Goal: Transaction & Acquisition: Purchase product/service

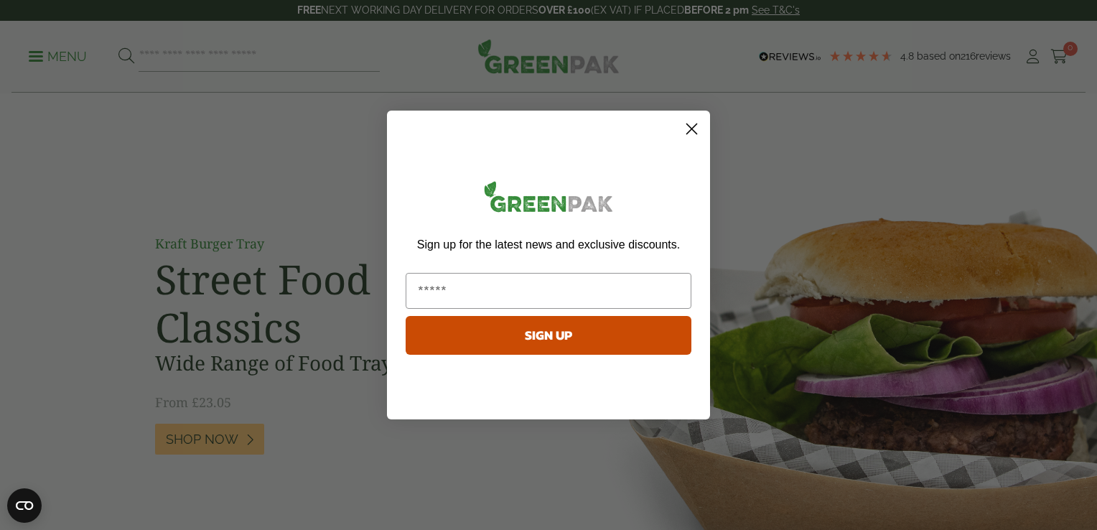
click at [691, 127] on circle "Close dialog" at bounding box center [692, 129] width 24 height 24
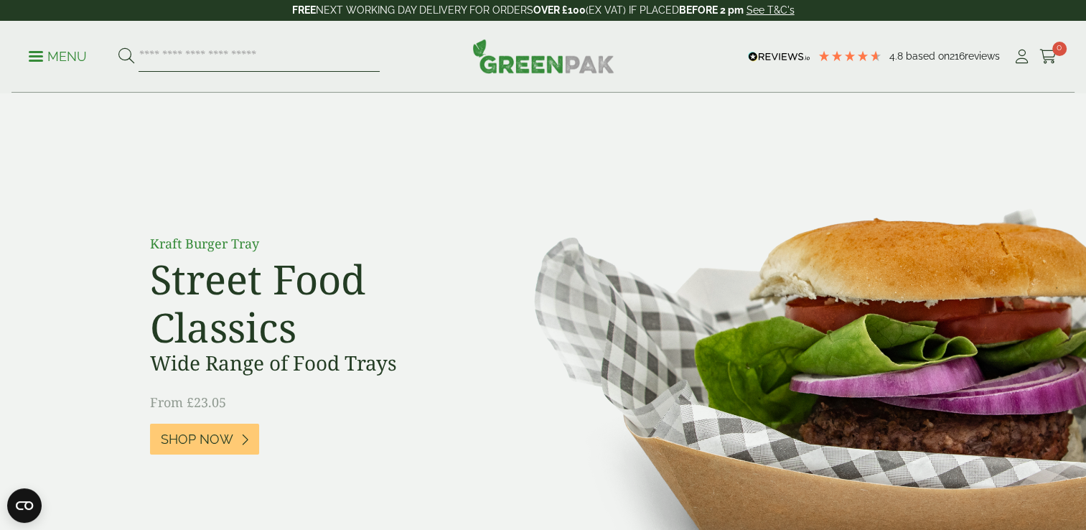
click at [256, 56] on input "search" at bounding box center [259, 57] width 241 height 30
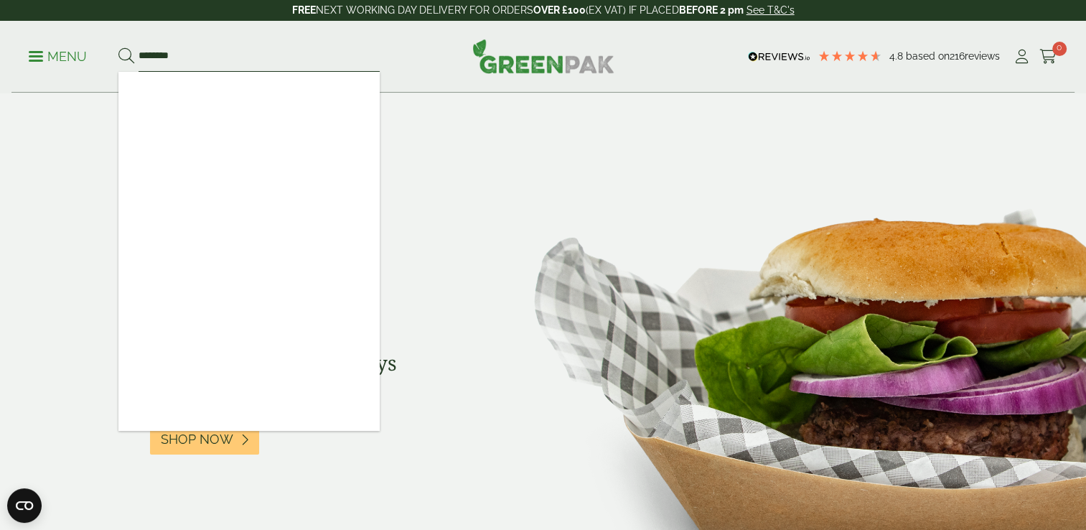
type input "********"
click at [118, 47] on button at bounding box center [126, 56] width 16 height 19
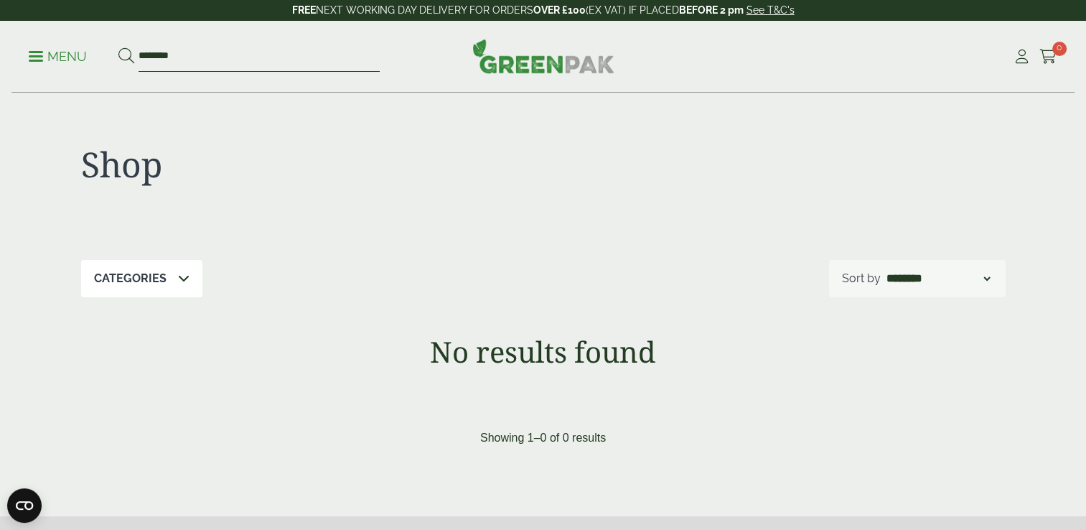
click at [238, 63] on input "********" at bounding box center [259, 57] width 241 height 30
type input "*"
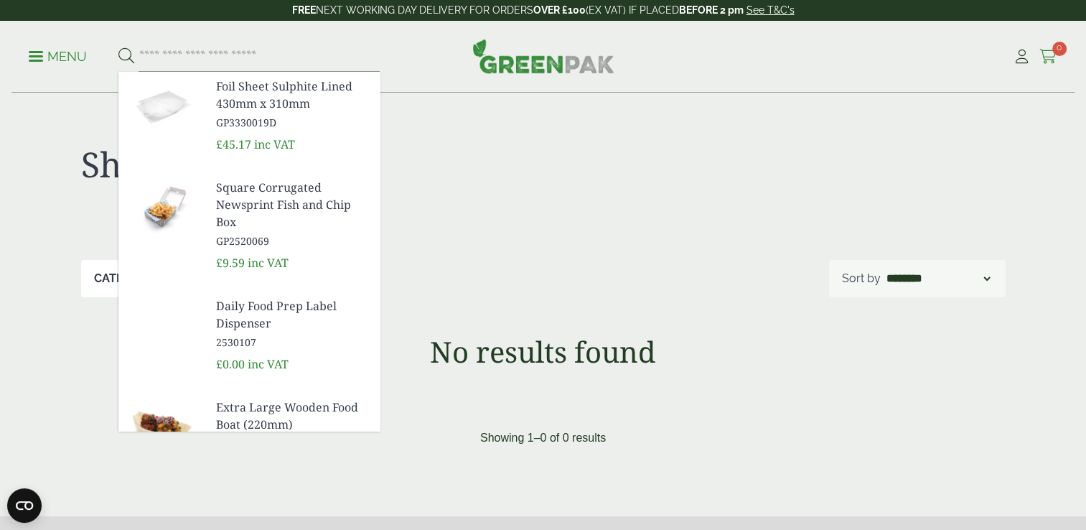
click at [1050, 60] on icon at bounding box center [1049, 57] width 18 height 14
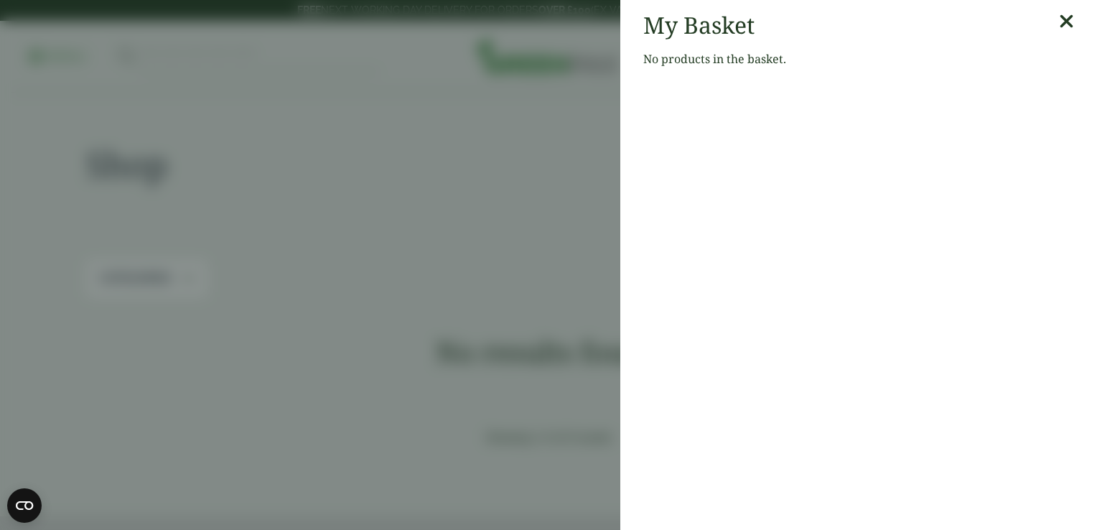
click at [1059, 30] on icon at bounding box center [1066, 21] width 15 height 20
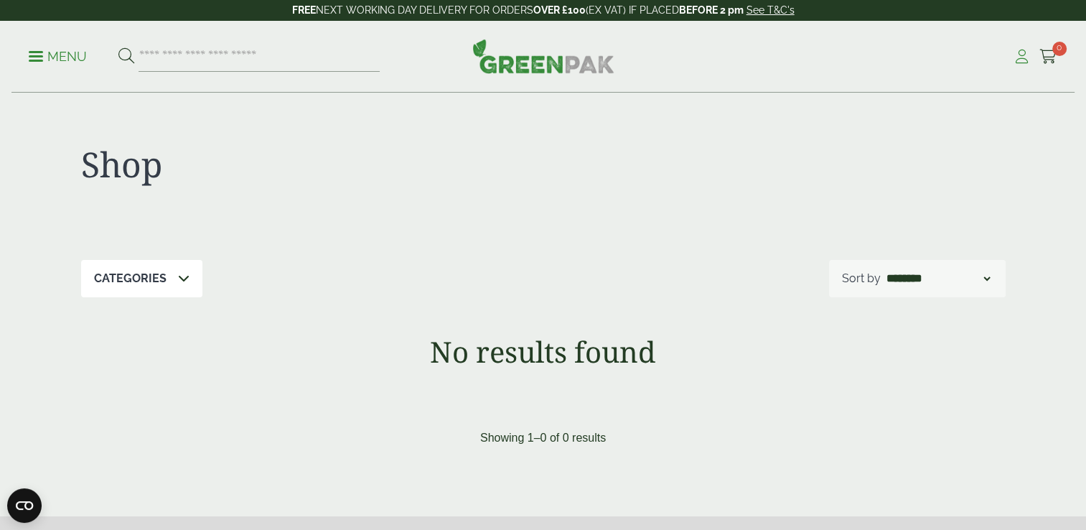
click at [1016, 57] on icon at bounding box center [1022, 57] width 18 height 14
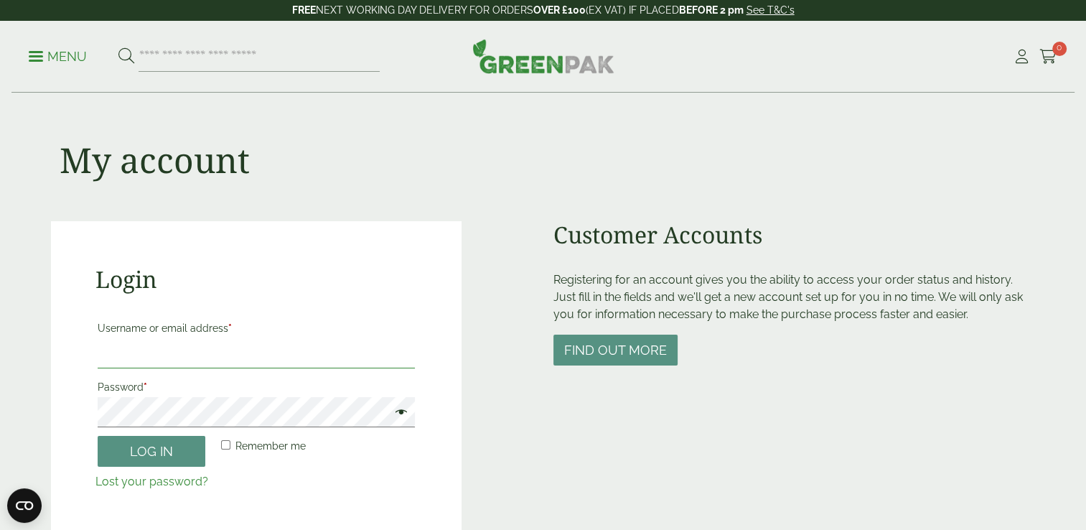
click at [163, 354] on input "Username or email address *" at bounding box center [257, 353] width 318 height 30
type input "**********"
click at [98, 436] on button "Log in" at bounding box center [152, 451] width 108 height 31
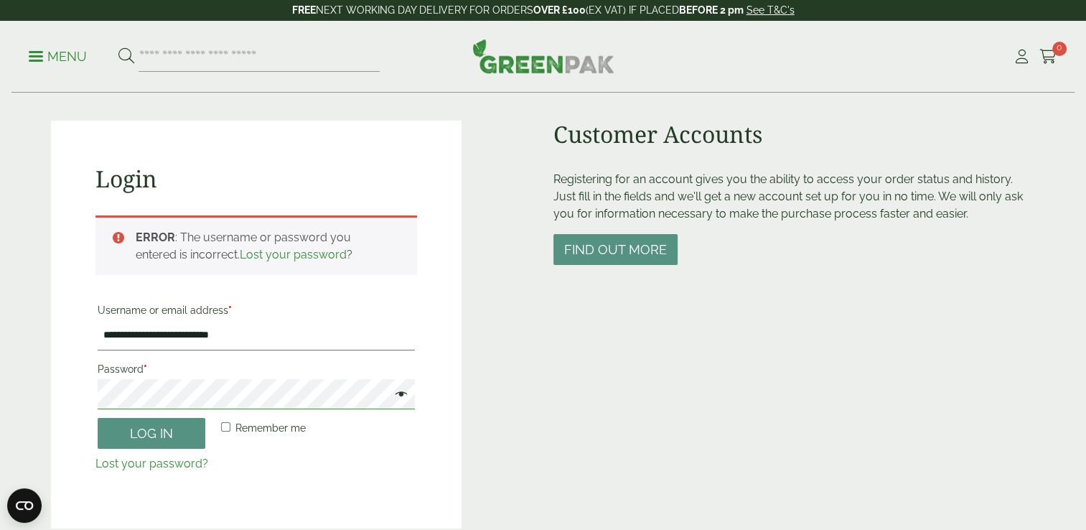
scroll to position [172, 0]
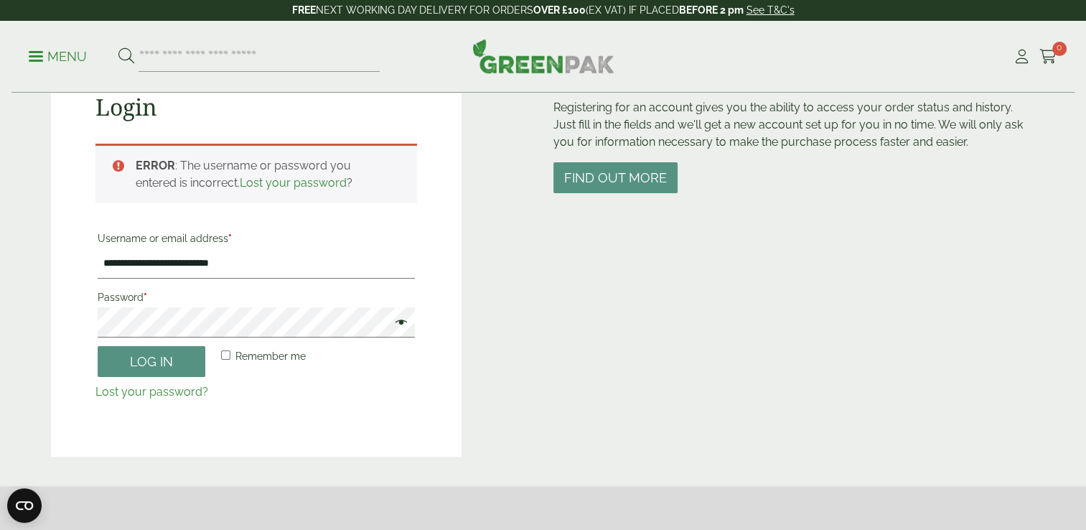
click at [405, 321] on span at bounding box center [397, 323] width 19 height 17
click at [169, 355] on button "Log in" at bounding box center [152, 361] width 108 height 31
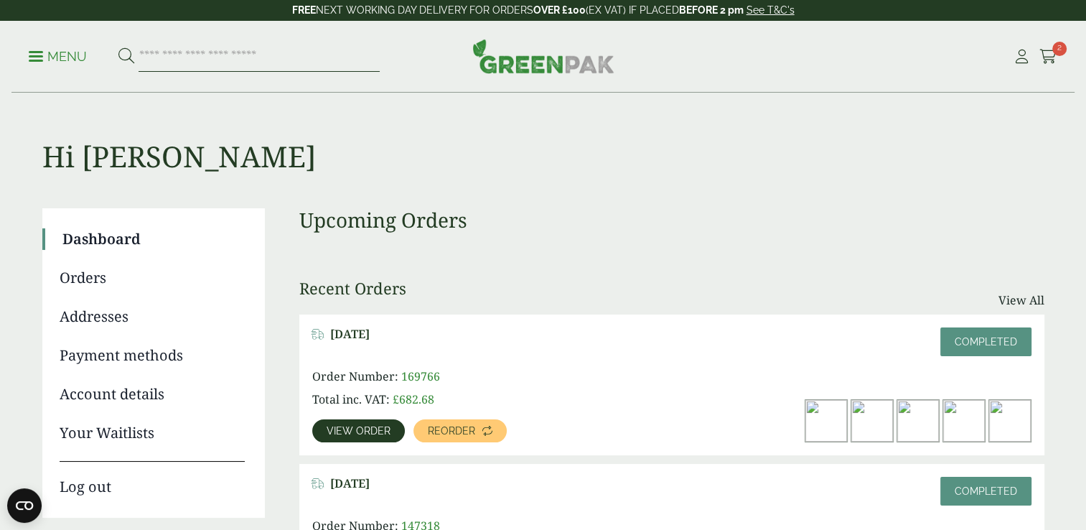
click at [256, 59] on input "search" at bounding box center [259, 57] width 241 height 30
type input "********"
click at [118, 47] on button at bounding box center [126, 56] width 16 height 19
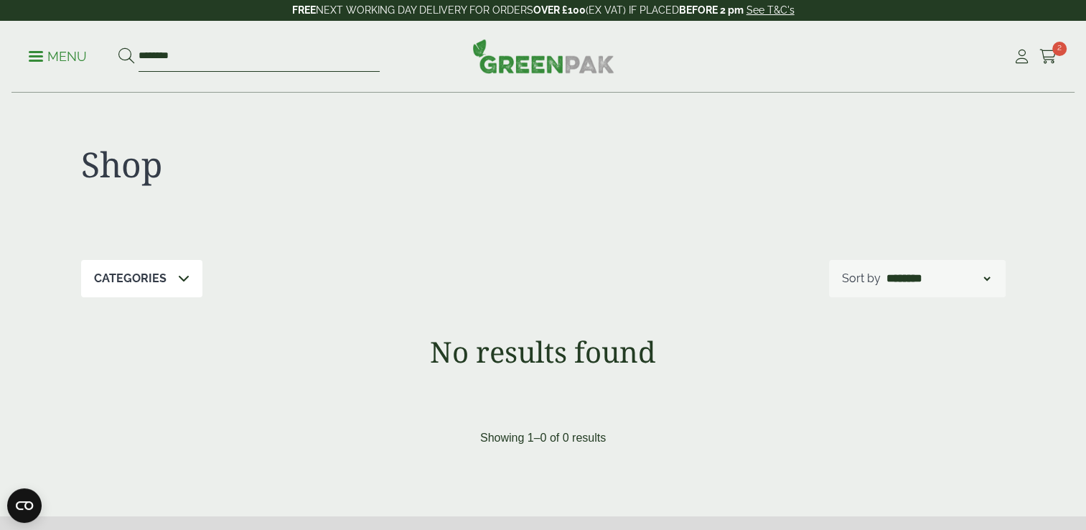
drag, startPoint x: 0, startPoint y: 0, endPoint x: 250, endPoint y: 53, distance: 255.5
click at [254, 56] on input "********" at bounding box center [259, 57] width 241 height 30
type input "*"
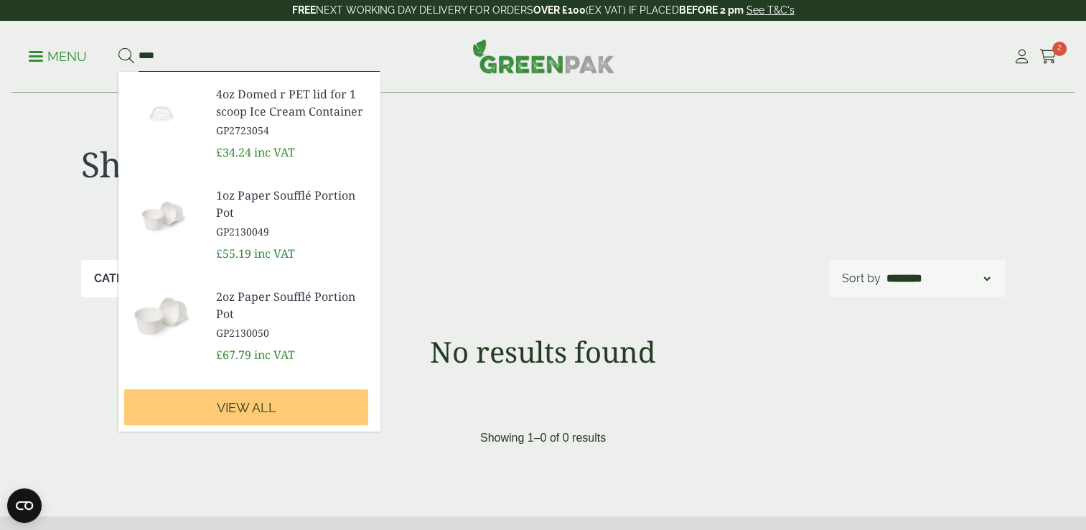
scroll to position [549, 0]
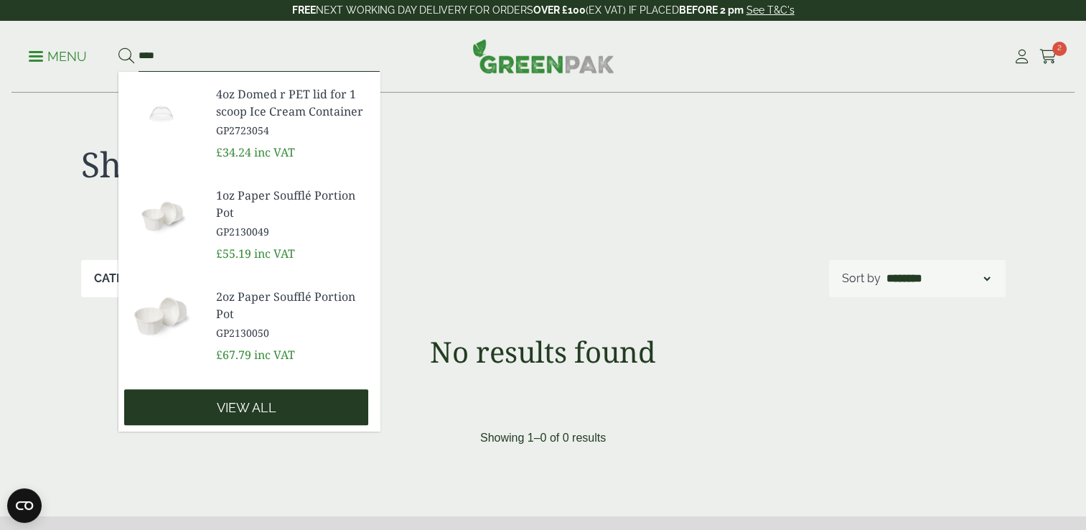
type input "****"
click at [238, 403] on span "View all" at bounding box center [247, 408] width 60 height 16
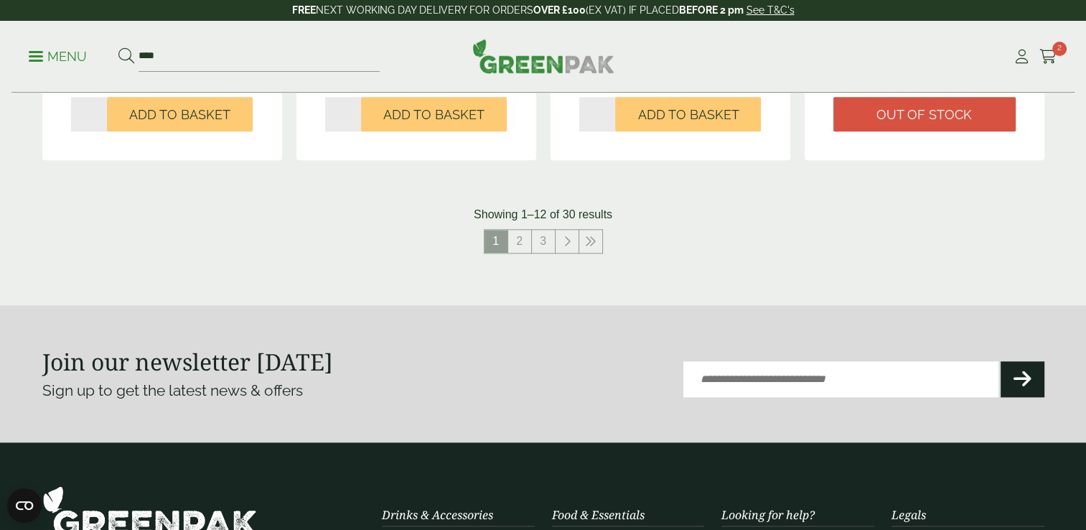
scroll to position [1651, 0]
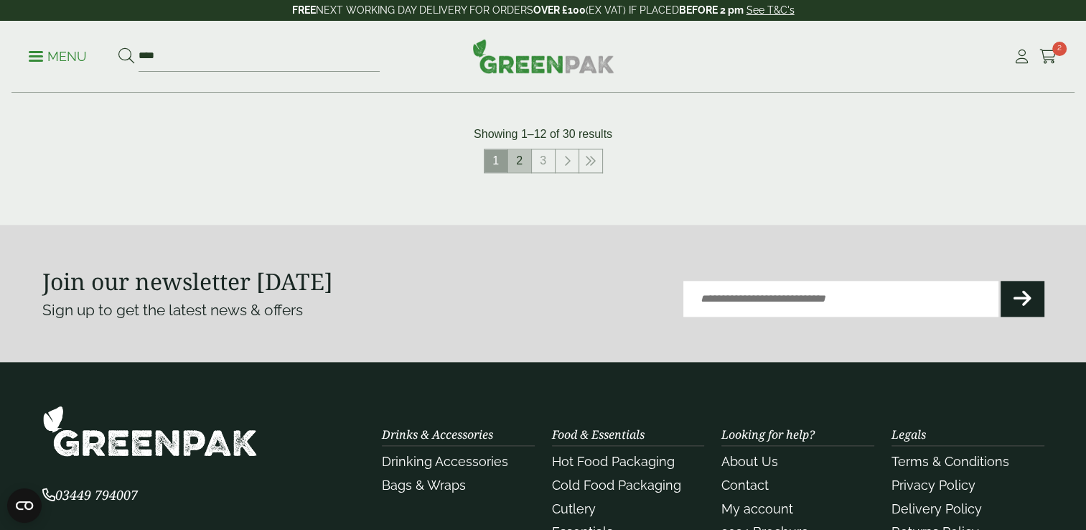
click at [531, 156] on link "2" at bounding box center [519, 160] width 23 height 23
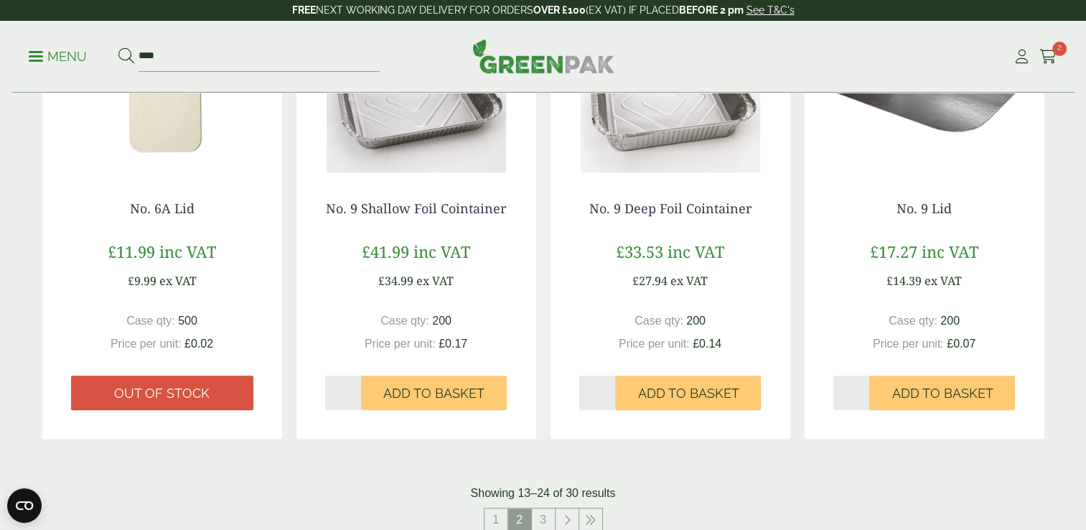
scroll to position [1651, 0]
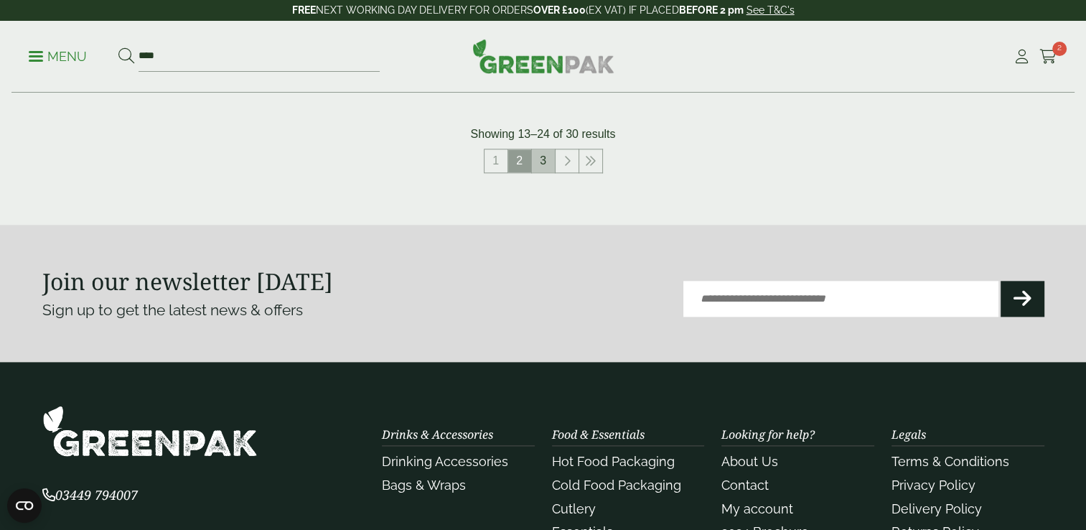
click at [551, 169] on link "3" at bounding box center [543, 160] width 23 height 23
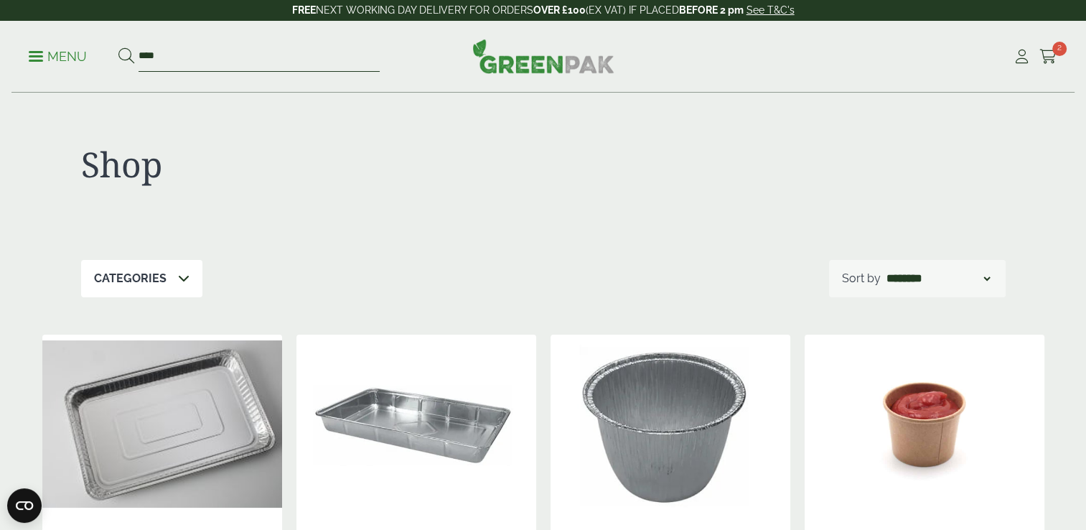
click at [273, 52] on input "****" at bounding box center [259, 57] width 241 height 30
type input "*"
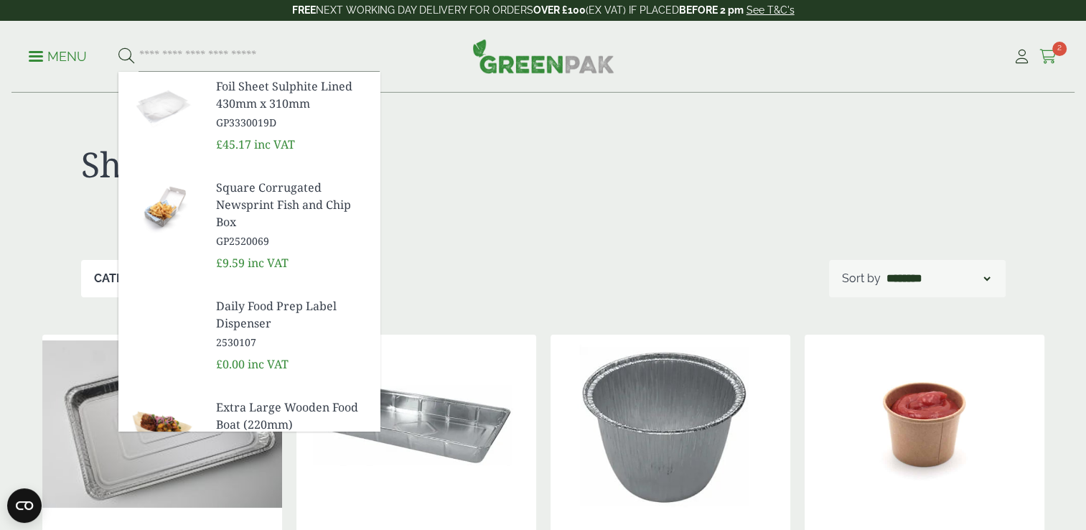
click at [1047, 59] on icon at bounding box center [1049, 57] width 18 height 14
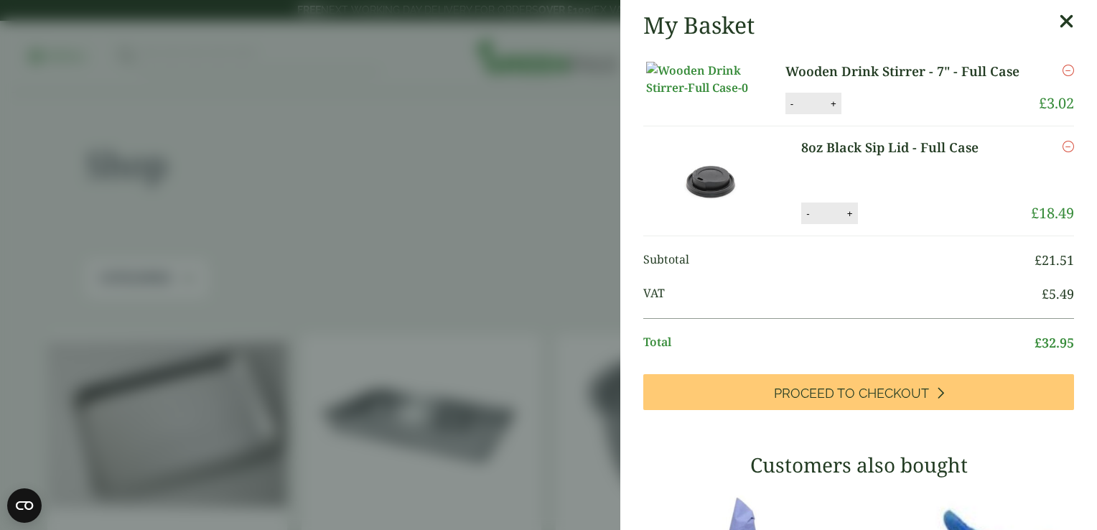
click at [836, 157] on link "8oz Black Sip Lid - Full Case" at bounding box center [902, 147] width 203 height 19
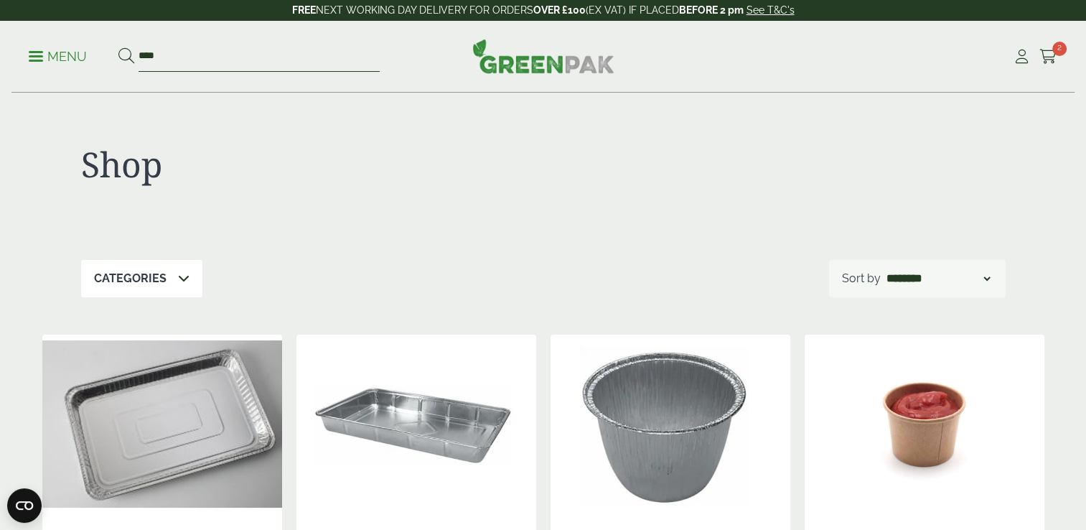
click at [170, 52] on input "****" at bounding box center [259, 57] width 241 height 30
type input "*"
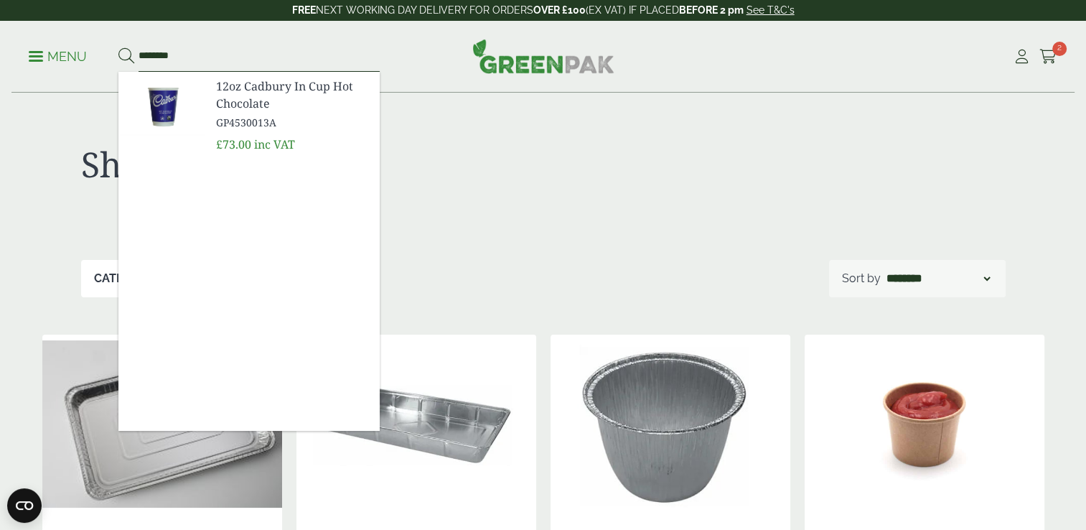
type input "********"
click at [235, 83] on span "12oz Cadbury In Cup Hot Chocolate" at bounding box center [292, 95] width 152 height 34
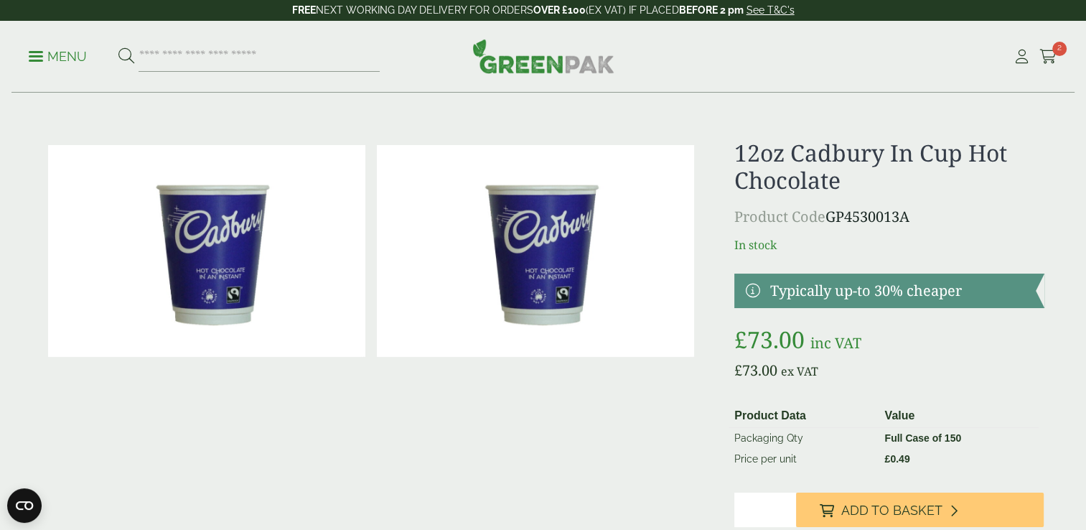
scroll to position [72, 0]
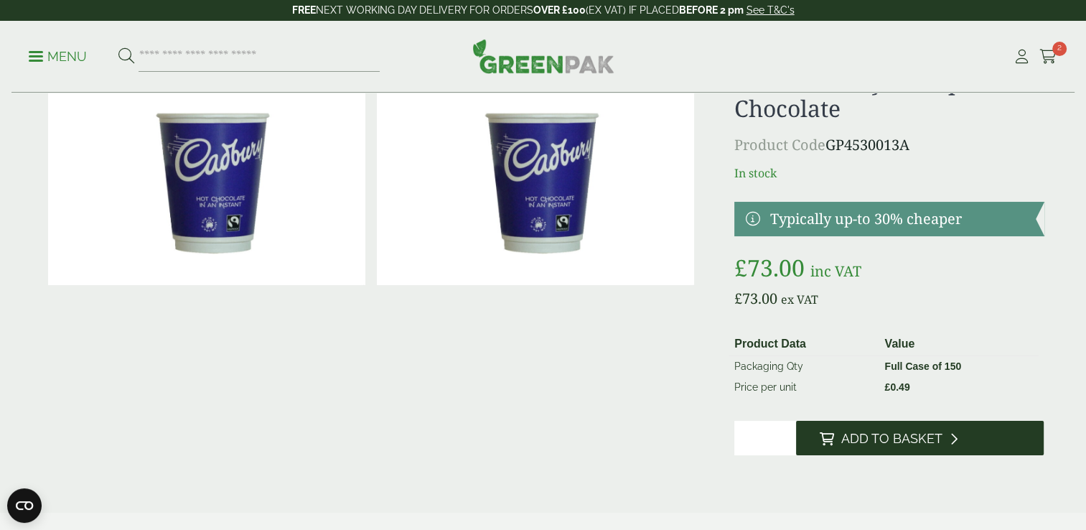
click at [932, 433] on span "Add to Basket" at bounding box center [891, 439] width 101 height 16
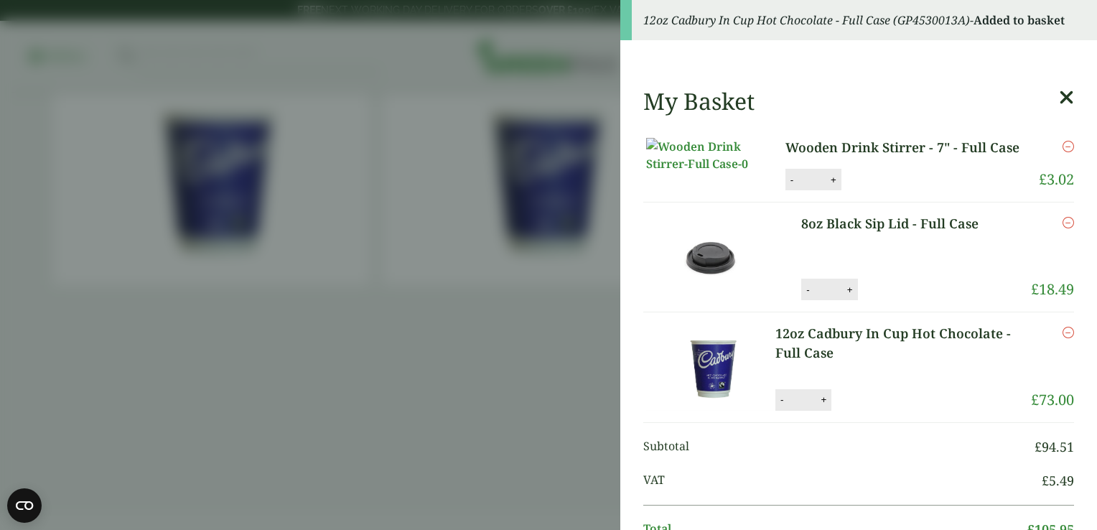
click at [360, 244] on aside "12oz Cadbury In Cup Hot Chocolate - Full Case (GP4530013A) - Added to basket My…" at bounding box center [548, 265] width 1097 height 530
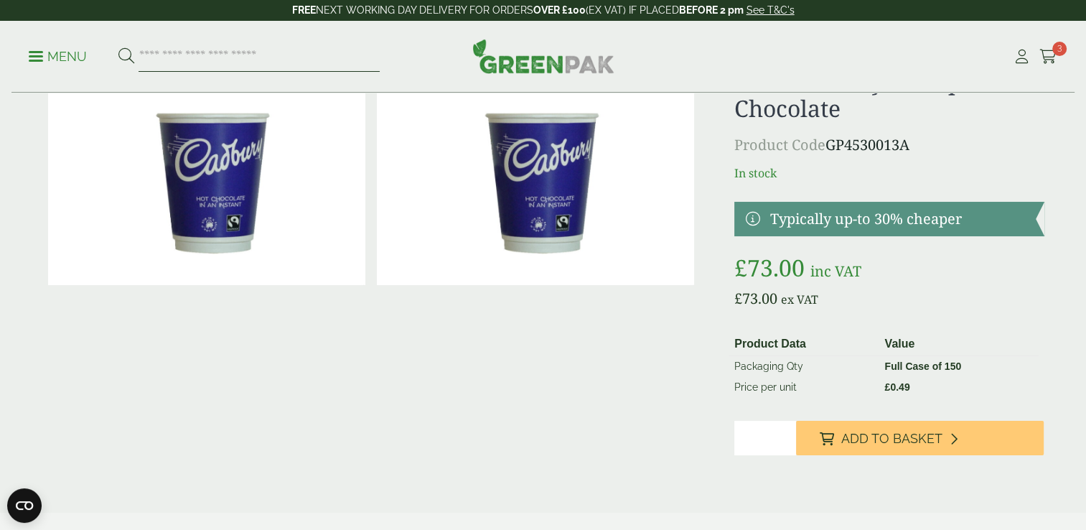
click at [276, 65] on input "search" at bounding box center [259, 57] width 241 height 30
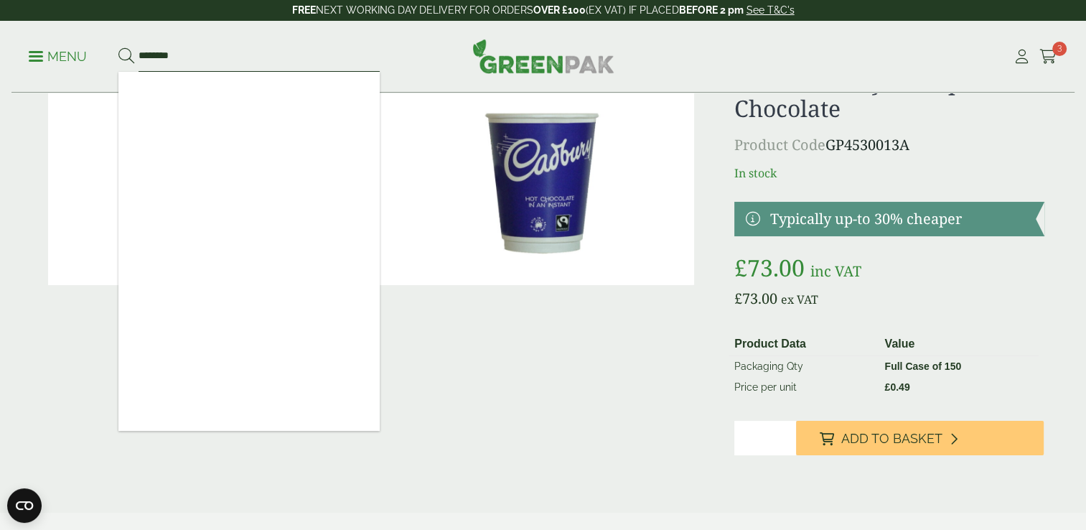
click at [281, 53] on input "********" at bounding box center [259, 57] width 241 height 30
type input "****"
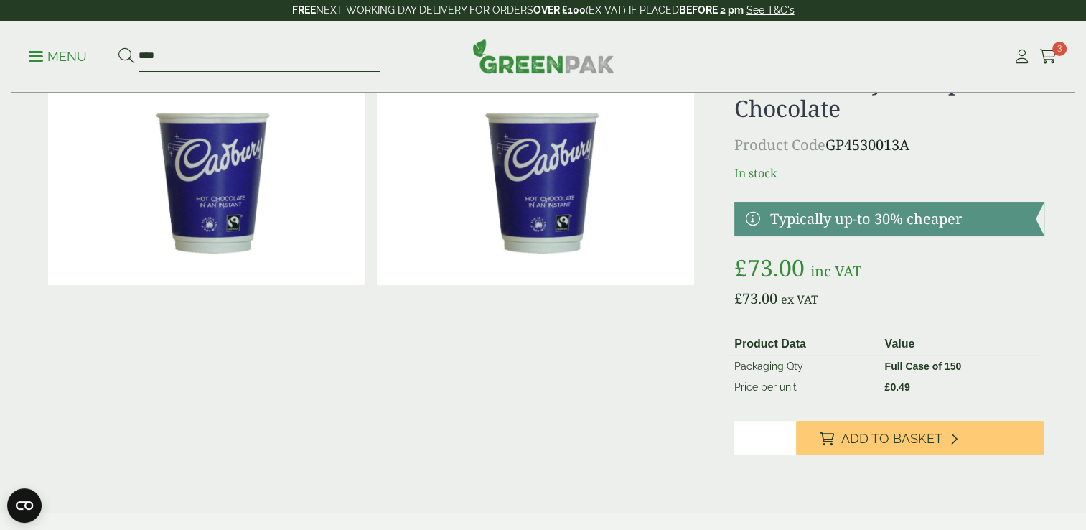
click at [218, 56] on input "****" at bounding box center [259, 57] width 241 height 30
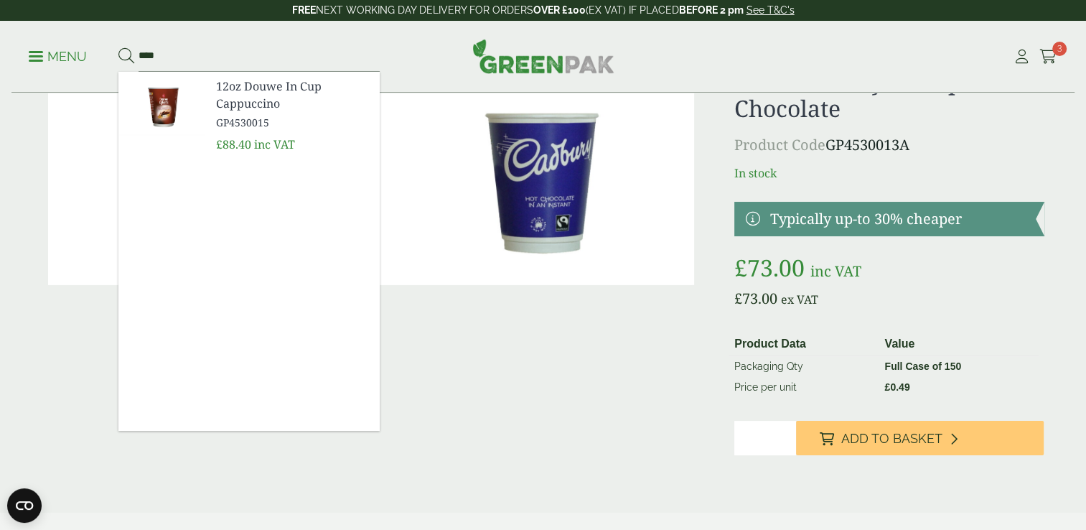
click at [223, 90] on span "12oz Douwe In Cup Cappuccino" at bounding box center [292, 95] width 152 height 34
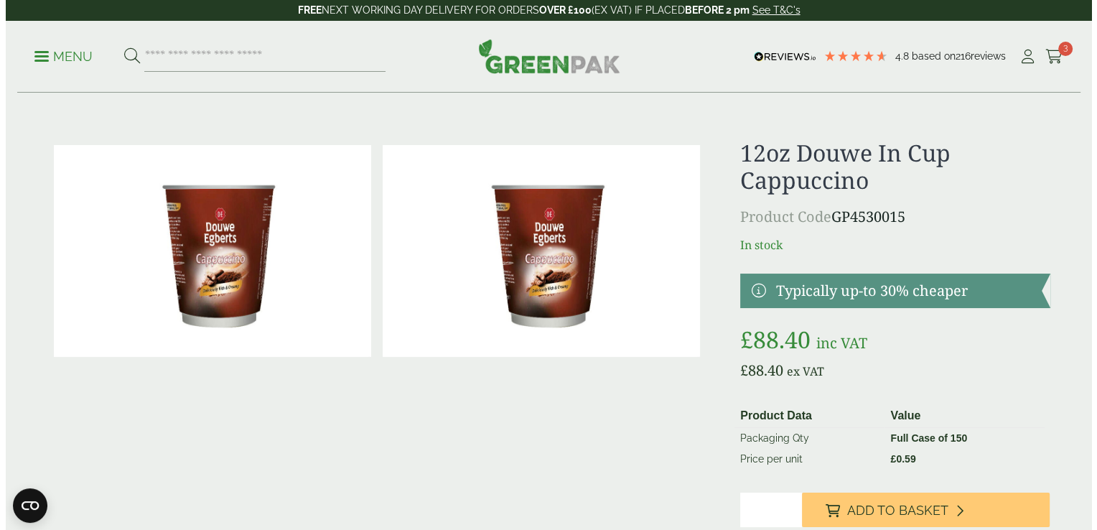
scroll to position [72, 0]
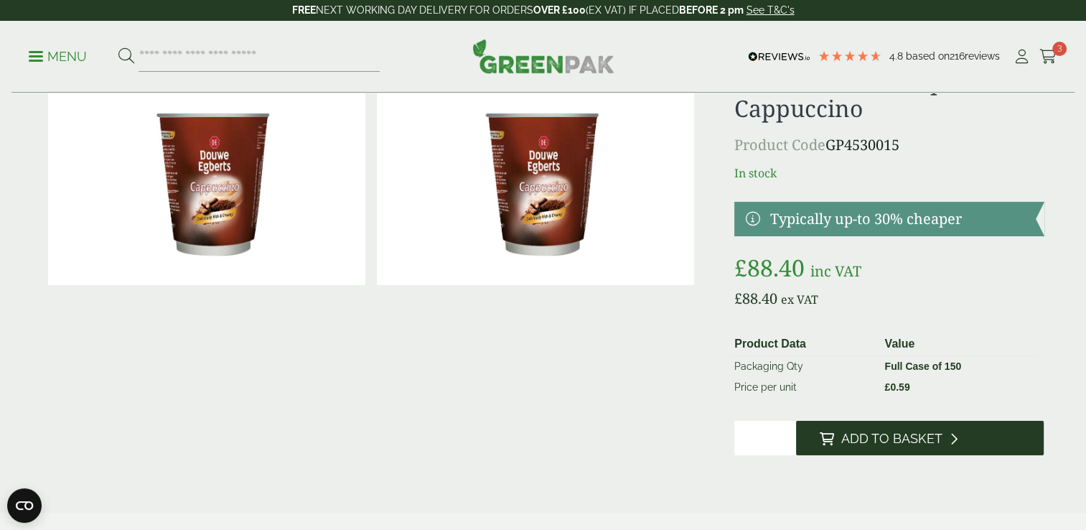
click at [997, 444] on button "Add to Basket" at bounding box center [920, 438] width 248 height 34
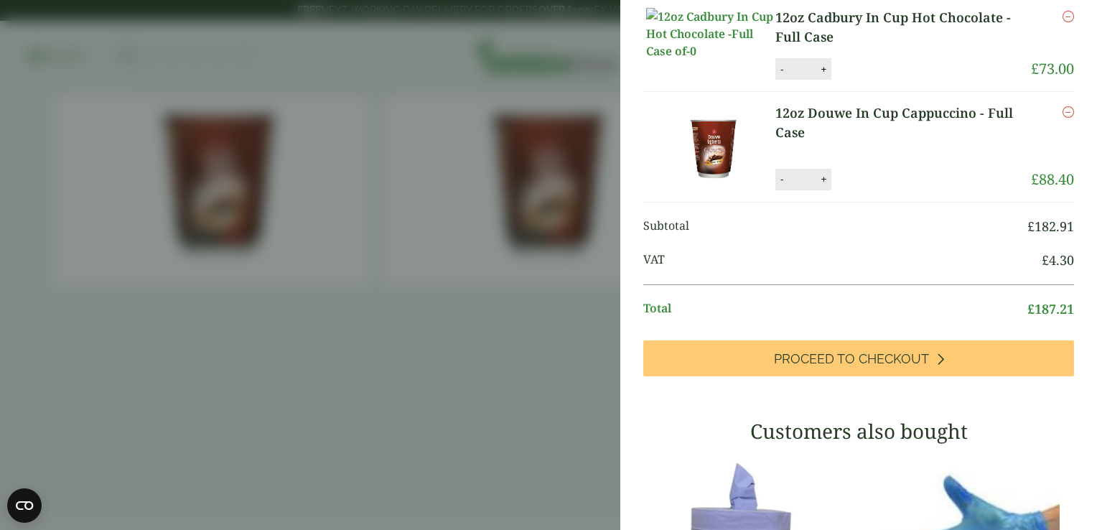
scroll to position [359, 0]
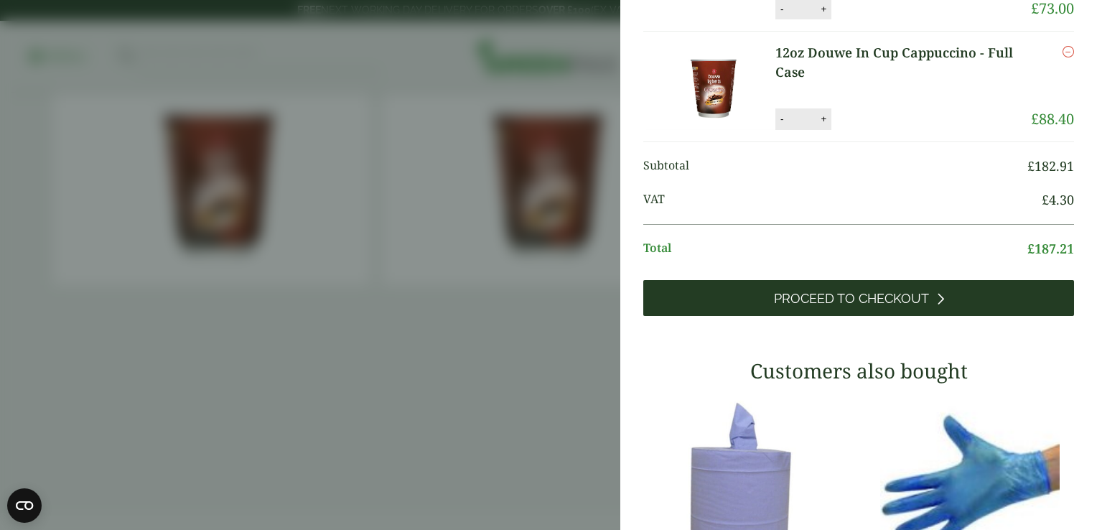
click at [905, 316] on link "Proceed to Checkout" at bounding box center [858, 298] width 431 height 36
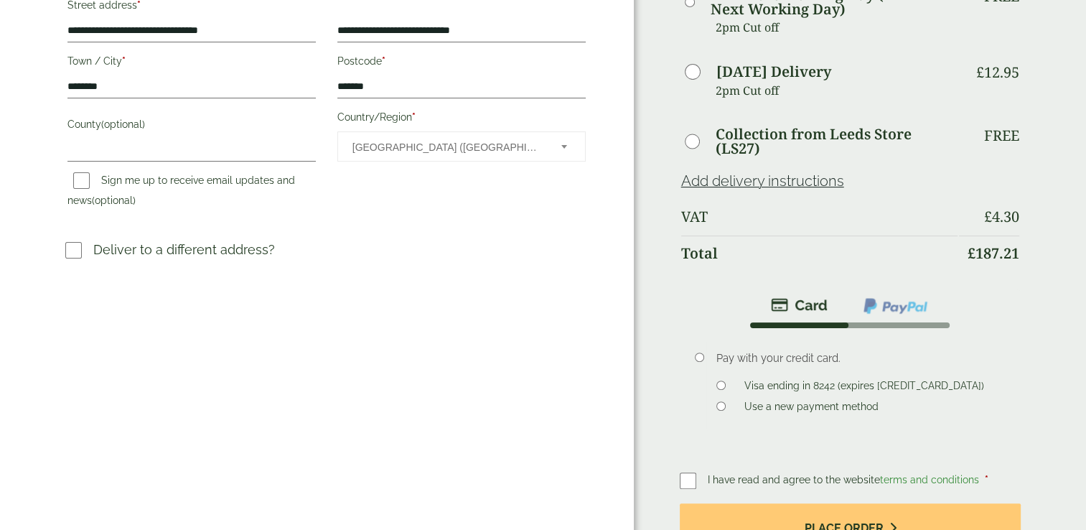
scroll to position [359, 0]
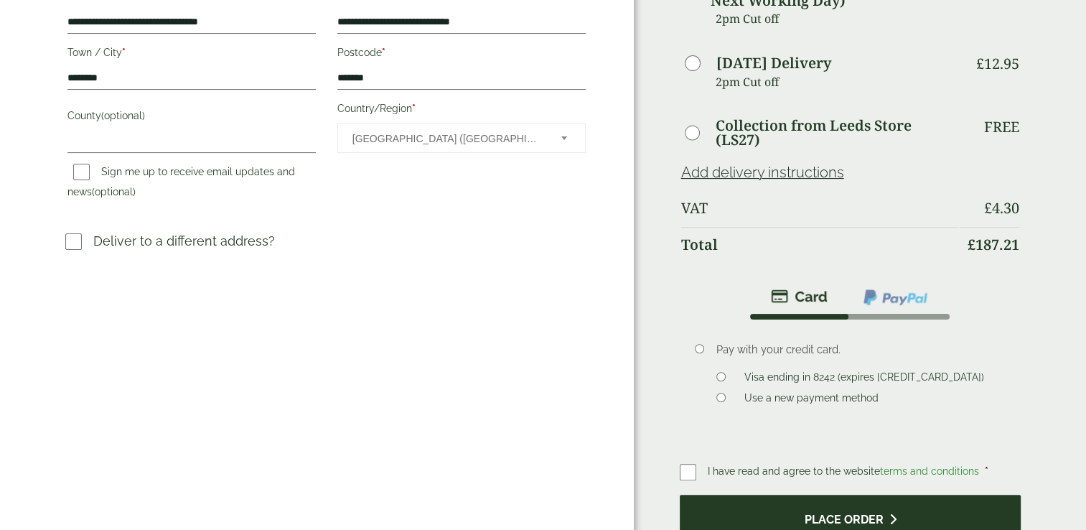
click at [760, 503] on button "Place order" at bounding box center [851, 518] width 342 height 47
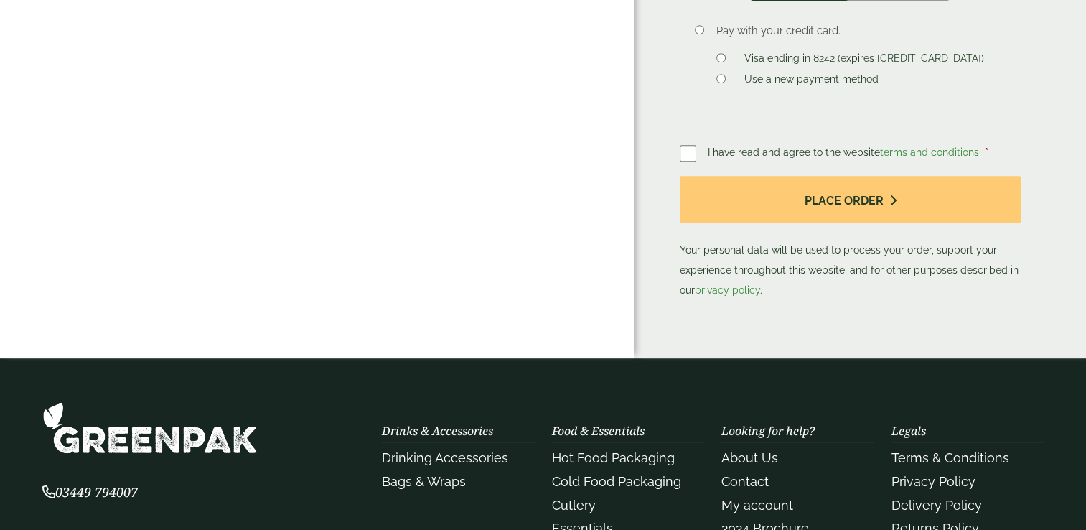
scroll to position [646, 0]
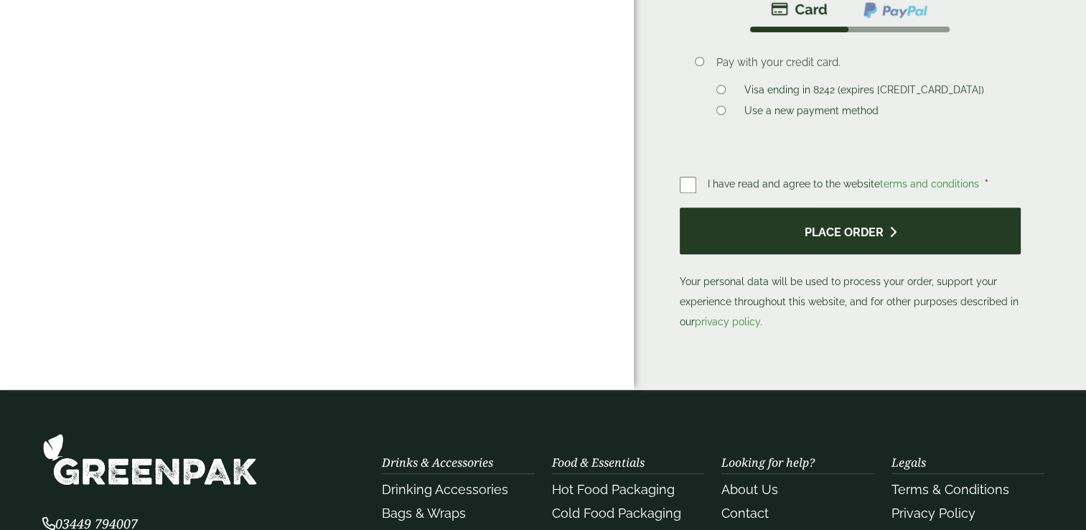
click at [831, 218] on button "Place order" at bounding box center [851, 231] width 342 height 47
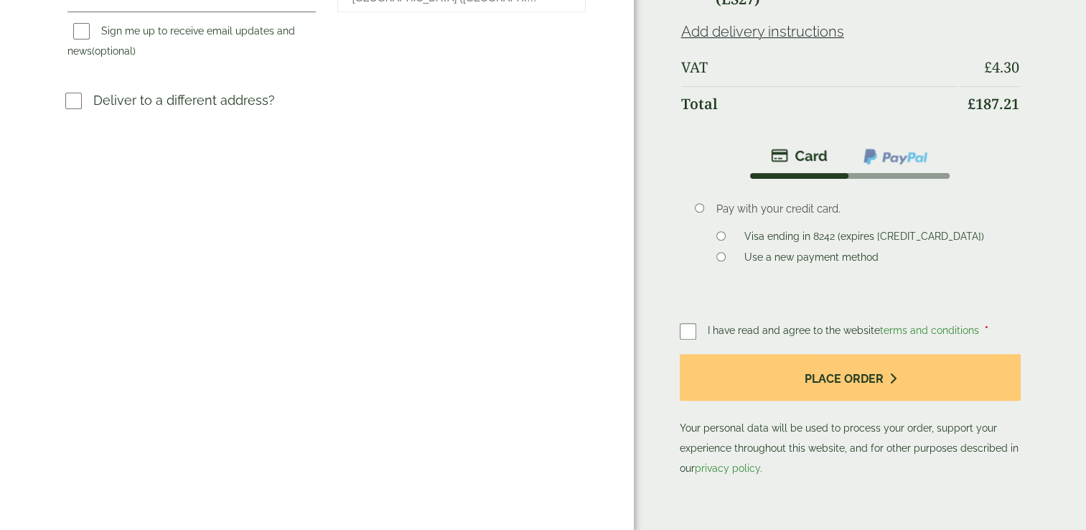
scroll to position [503, 0]
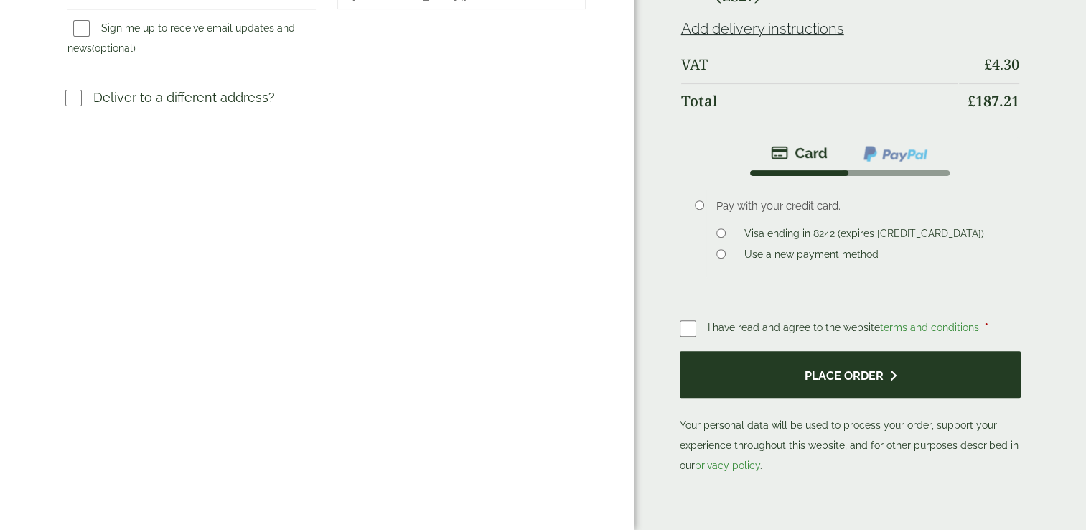
click at [779, 386] on button "Place order" at bounding box center [851, 374] width 342 height 47
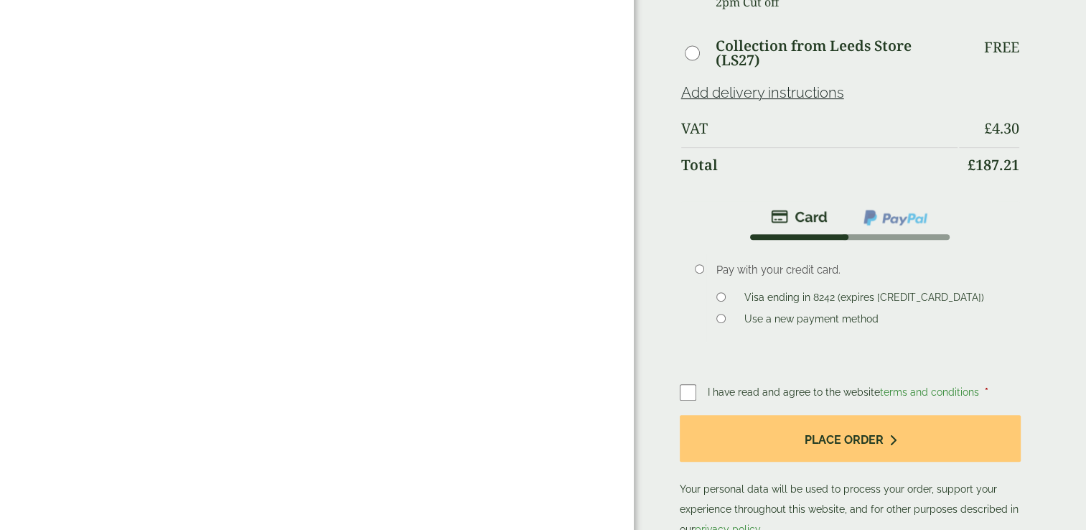
scroll to position [718, 0]
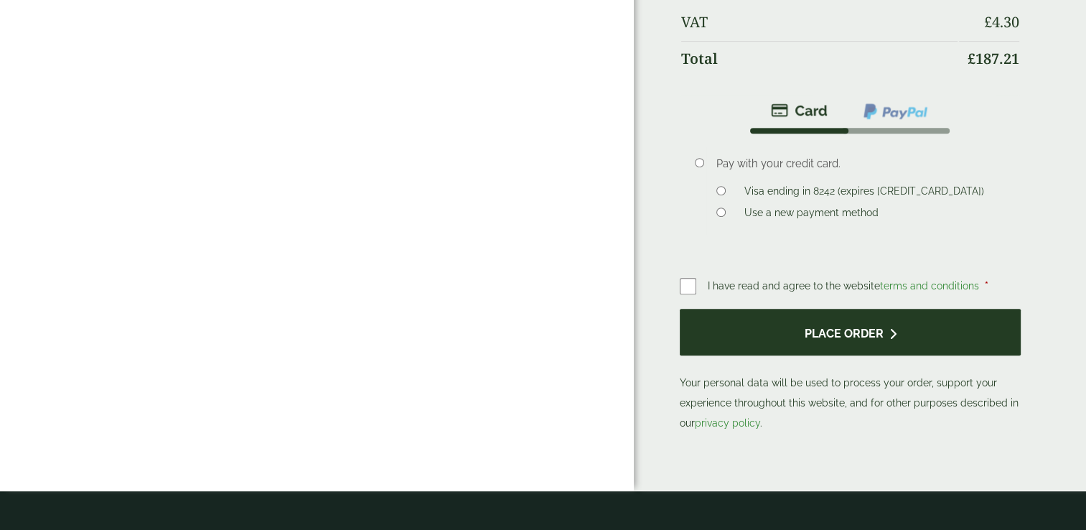
click at [774, 309] on button "Place order" at bounding box center [851, 332] width 342 height 47
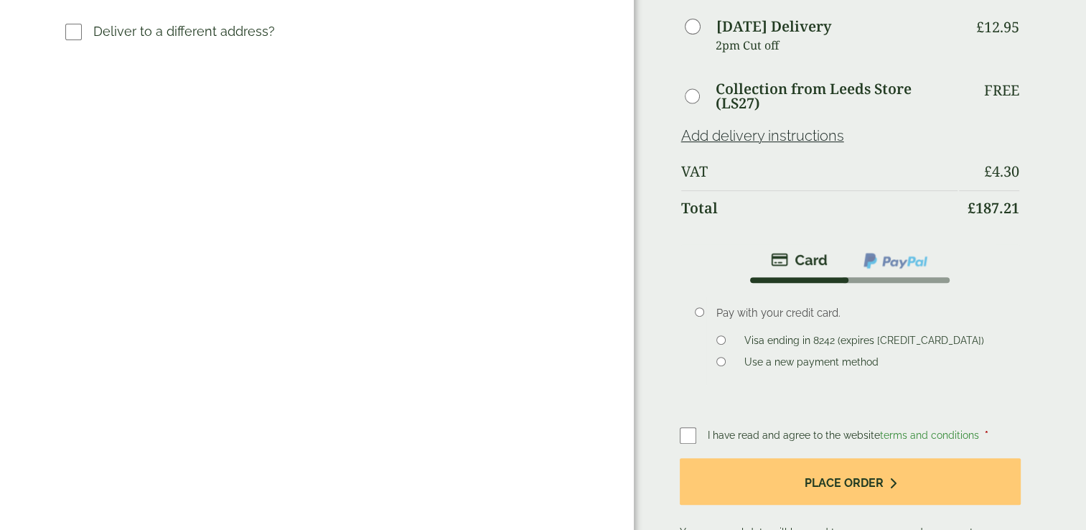
scroll to position [574, 0]
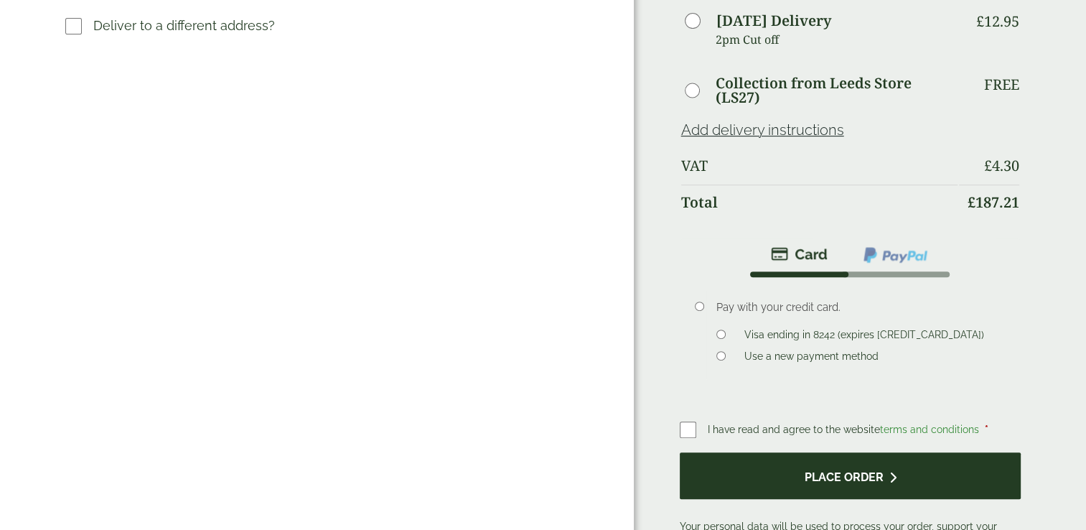
click at [709, 452] on button "Place order" at bounding box center [851, 475] width 342 height 47
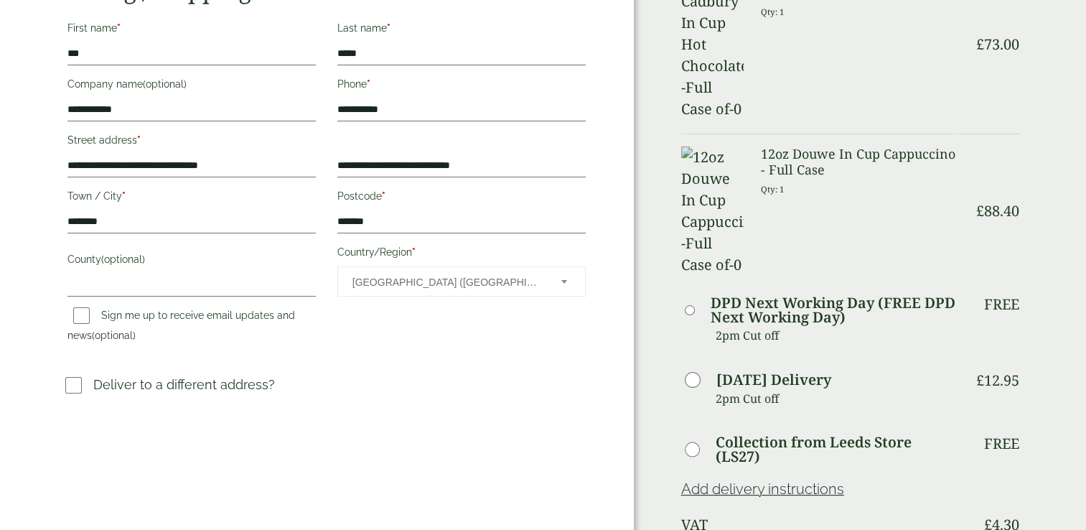
scroll to position [287, 0]
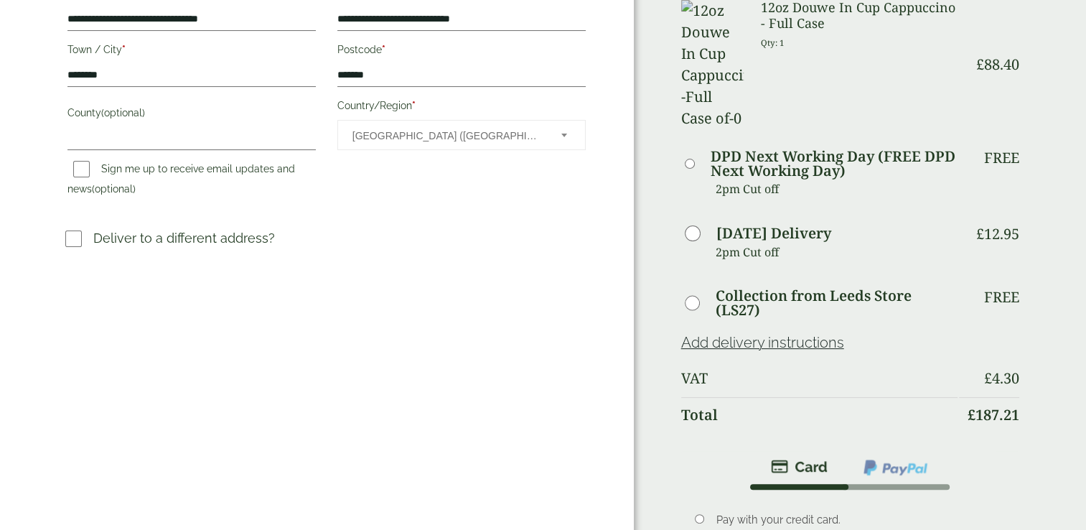
scroll to position [431, 0]
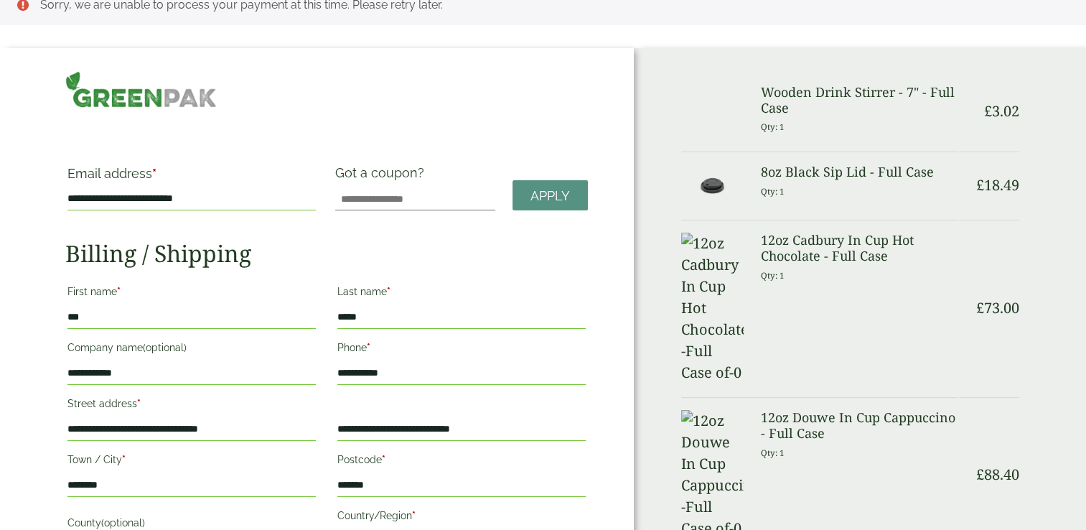
scroll to position [0, 0]
